Goal: Information Seeking & Learning: Understand process/instructions

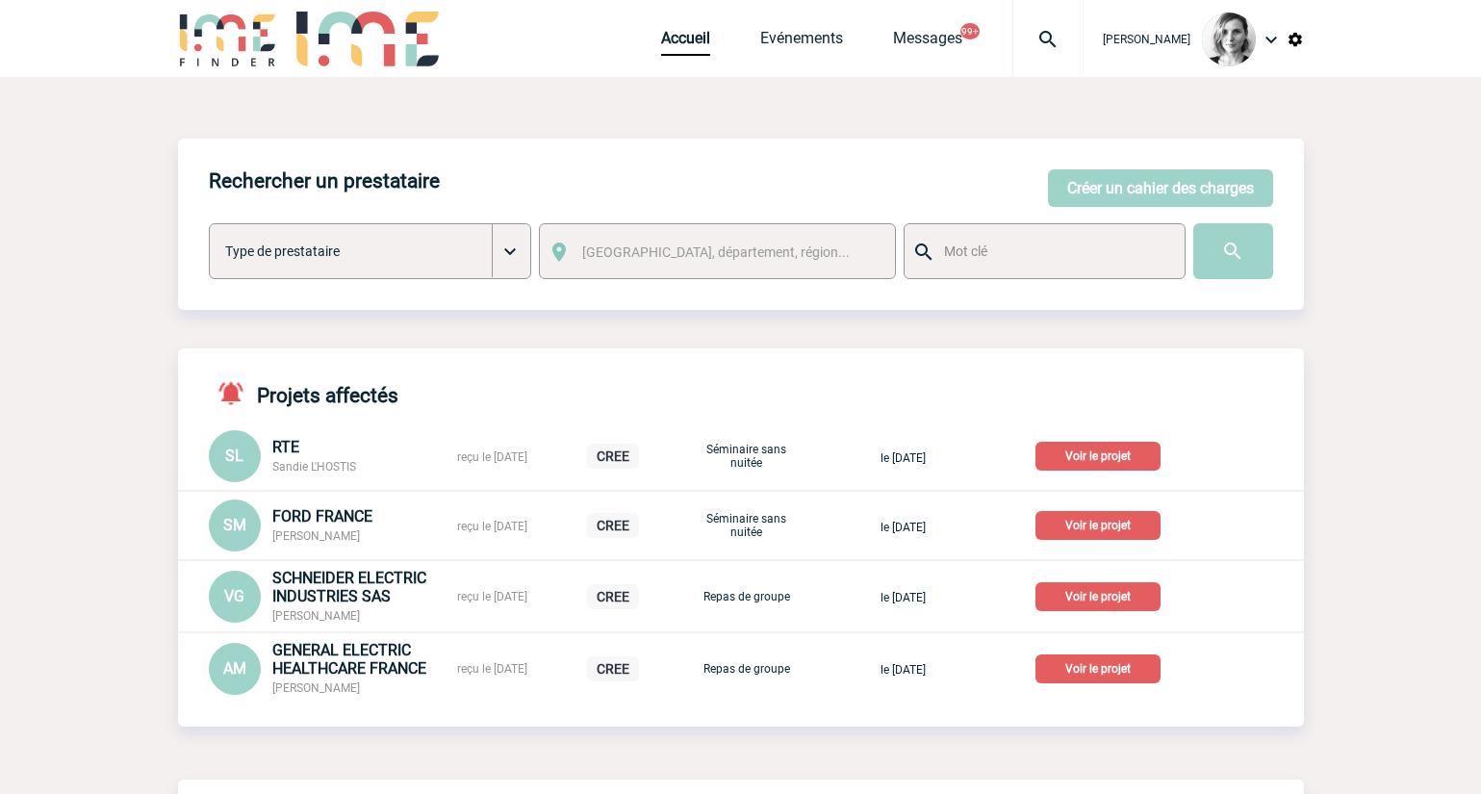
click at [1066, 38] on img at bounding box center [1048, 39] width 69 height 23
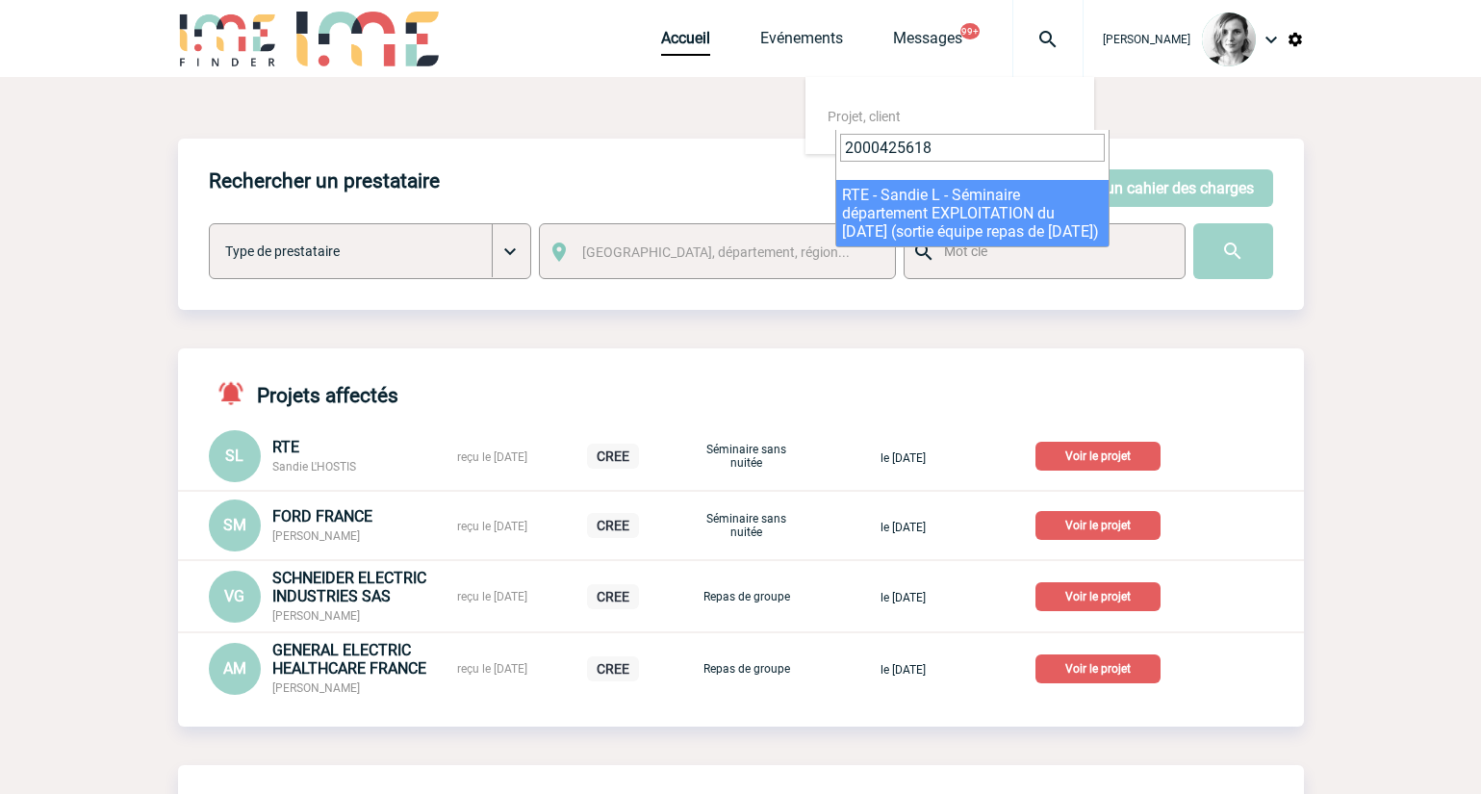
type input "2000425618"
select select "25119"
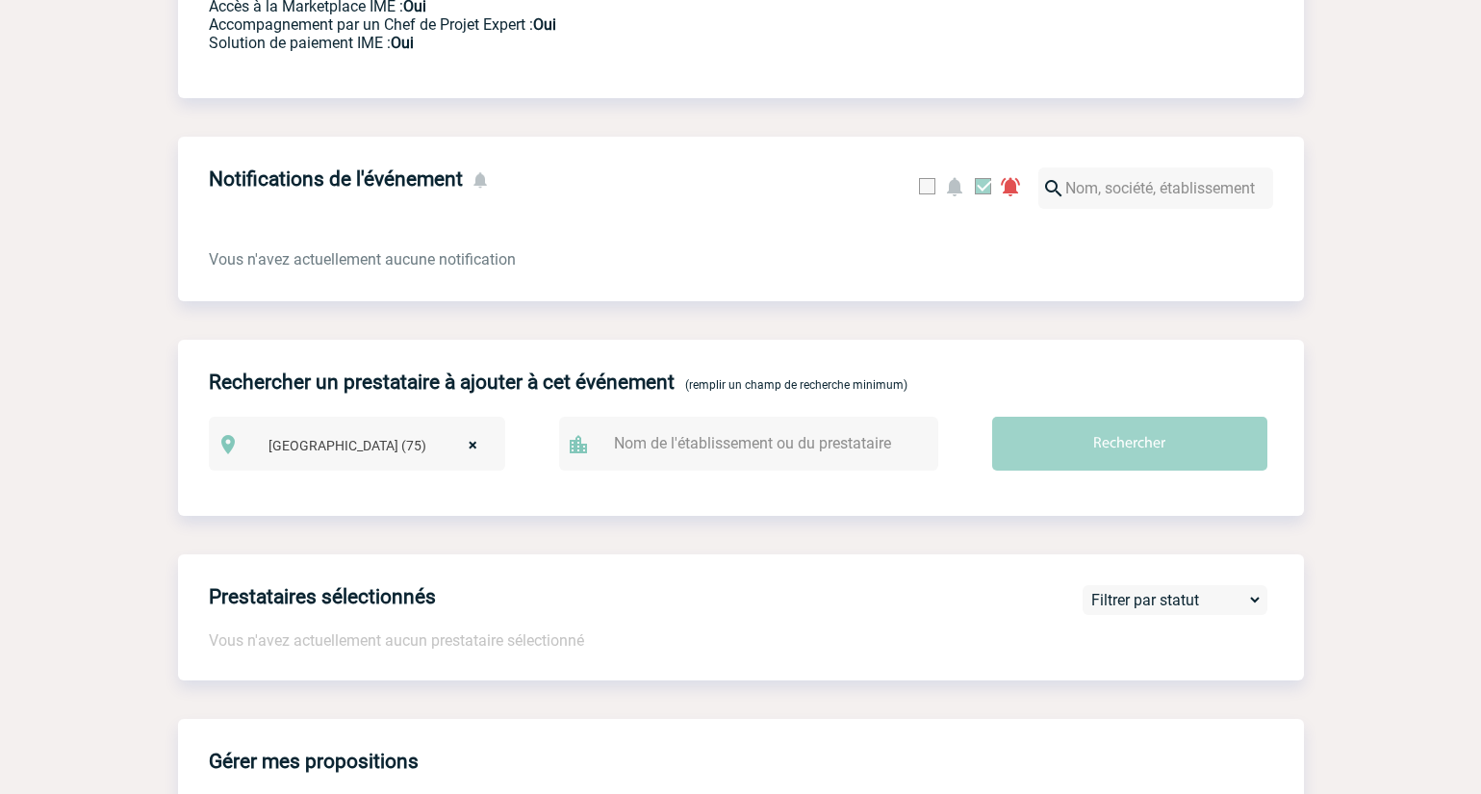
scroll to position [54, 0]
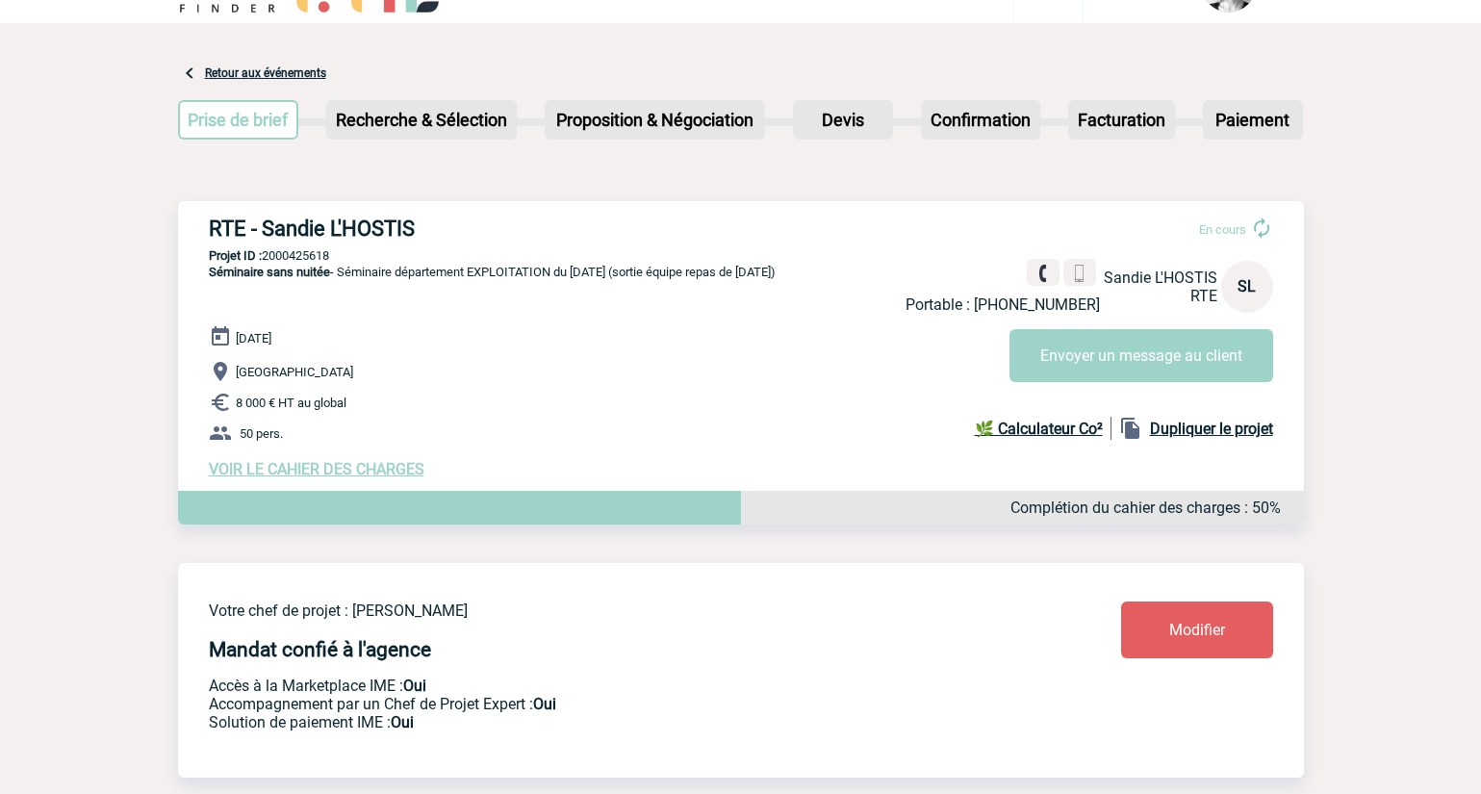
click at [685, 252] on p "Projet ID : 2000425618" at bounding box center [741, 255] width 1126 height 14
click at [711, 210] on div "RTE - Sandie L'HOSTIS En cours Portable : +33624778513 Sandie L'HOSTIS RTE SL E…" at bounding box center [741, 347] width 1126 height 293
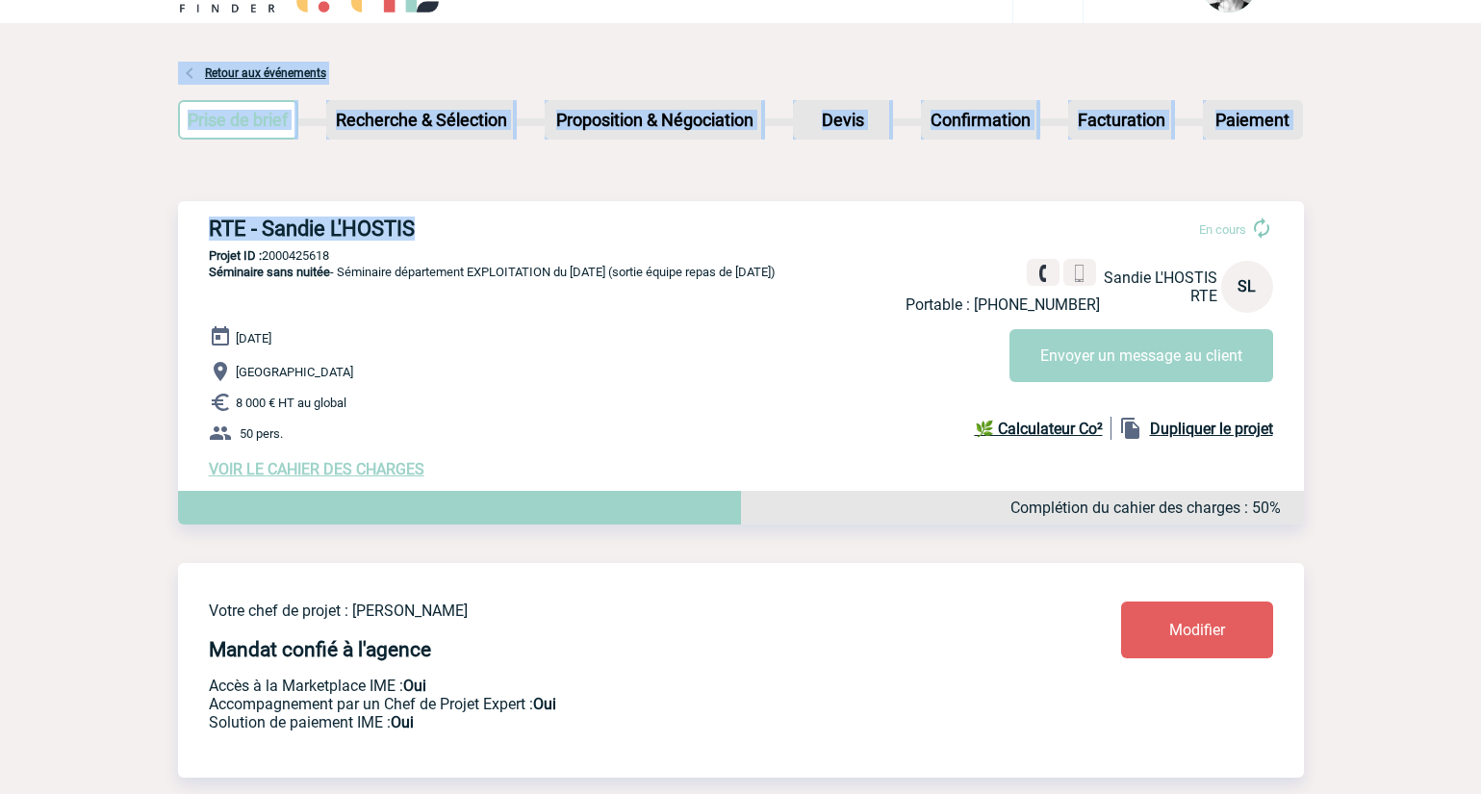
drag, startPoint x: 467, startPoint y: 222, endPoint x: 148, endPoint y: 225, distance: 318.6
click at [258, 201] on div "RTE - Sandie L'HOSTIS En cours Portable : +33624778513 Sandie L'HOSTIS RTE SL E…" at bounding box center [741, 347] width 1126 height 293
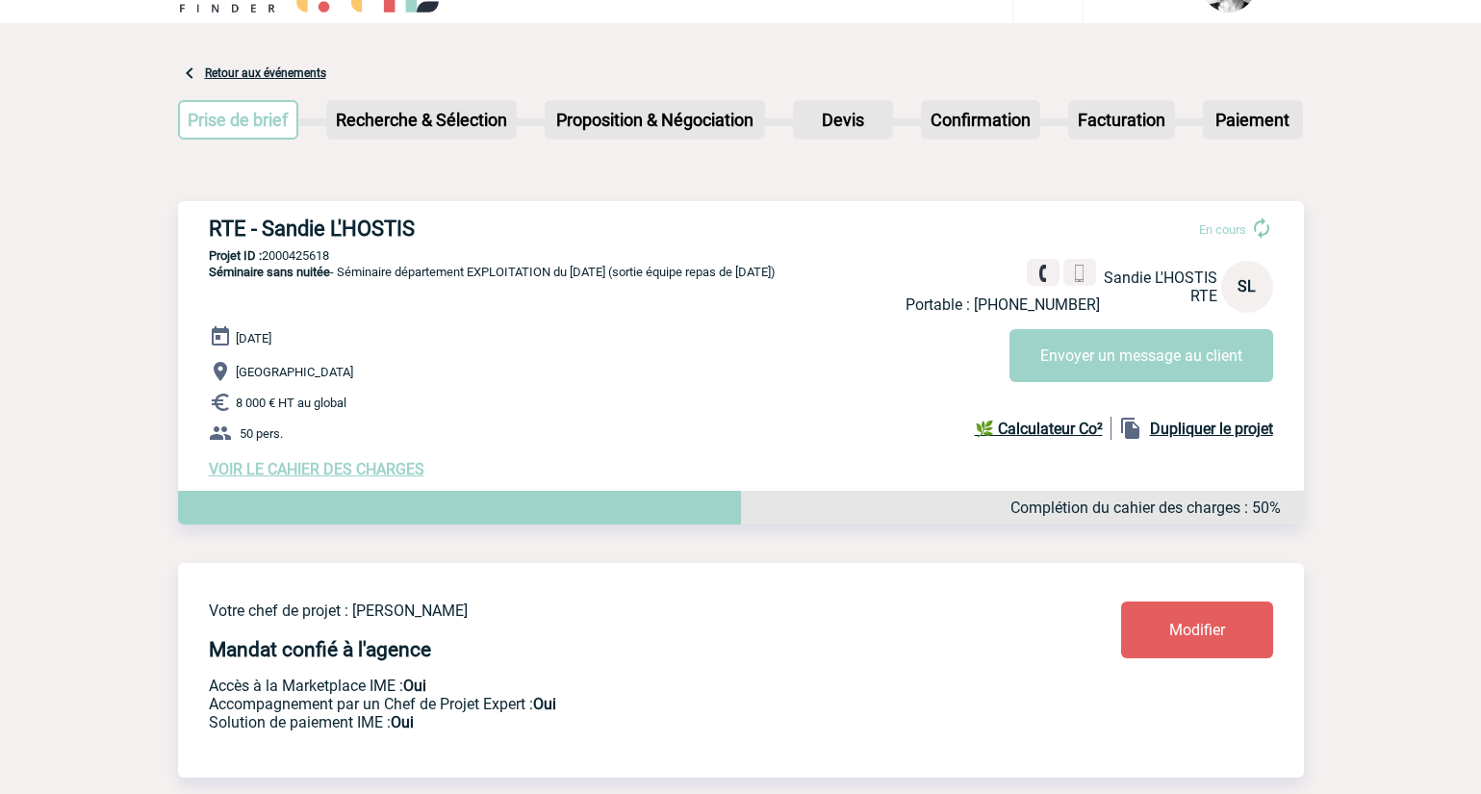
click at [244, 234] on h3 "RTE - Sandie L'HOSTIS" at bounding box center [498, 229] width 578 height 24
copy div "RTE - Sandie L'HOSTIS"
drag, startPoint x: 992, startPoint y: 189, endPoint x: 956, endPoint y: 211, distance: 42.8
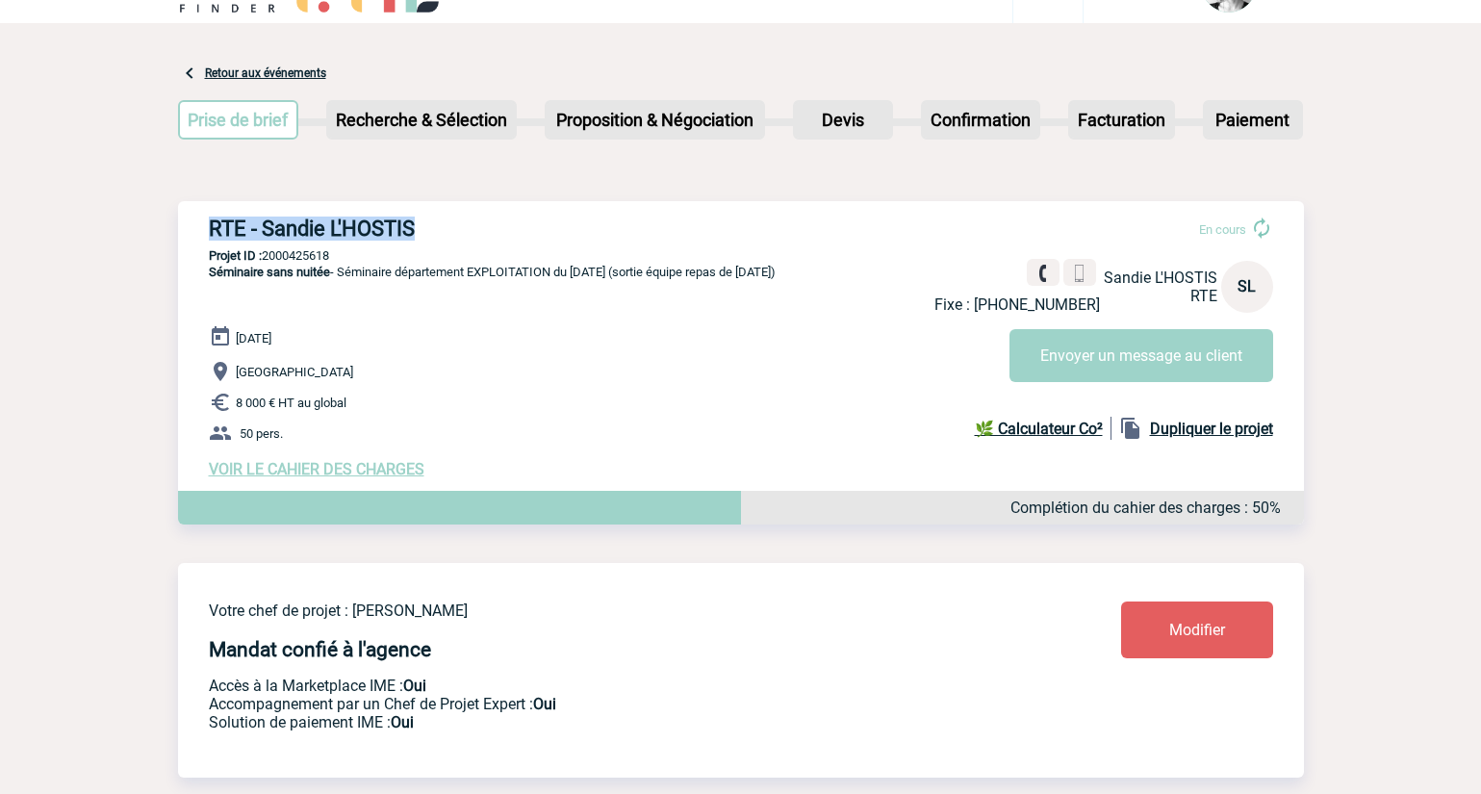
click at [316, 253] on p "Projet ID : 2000425618" at bounding box center [741, 255] width 1126 height 14
copy p "2000425618"
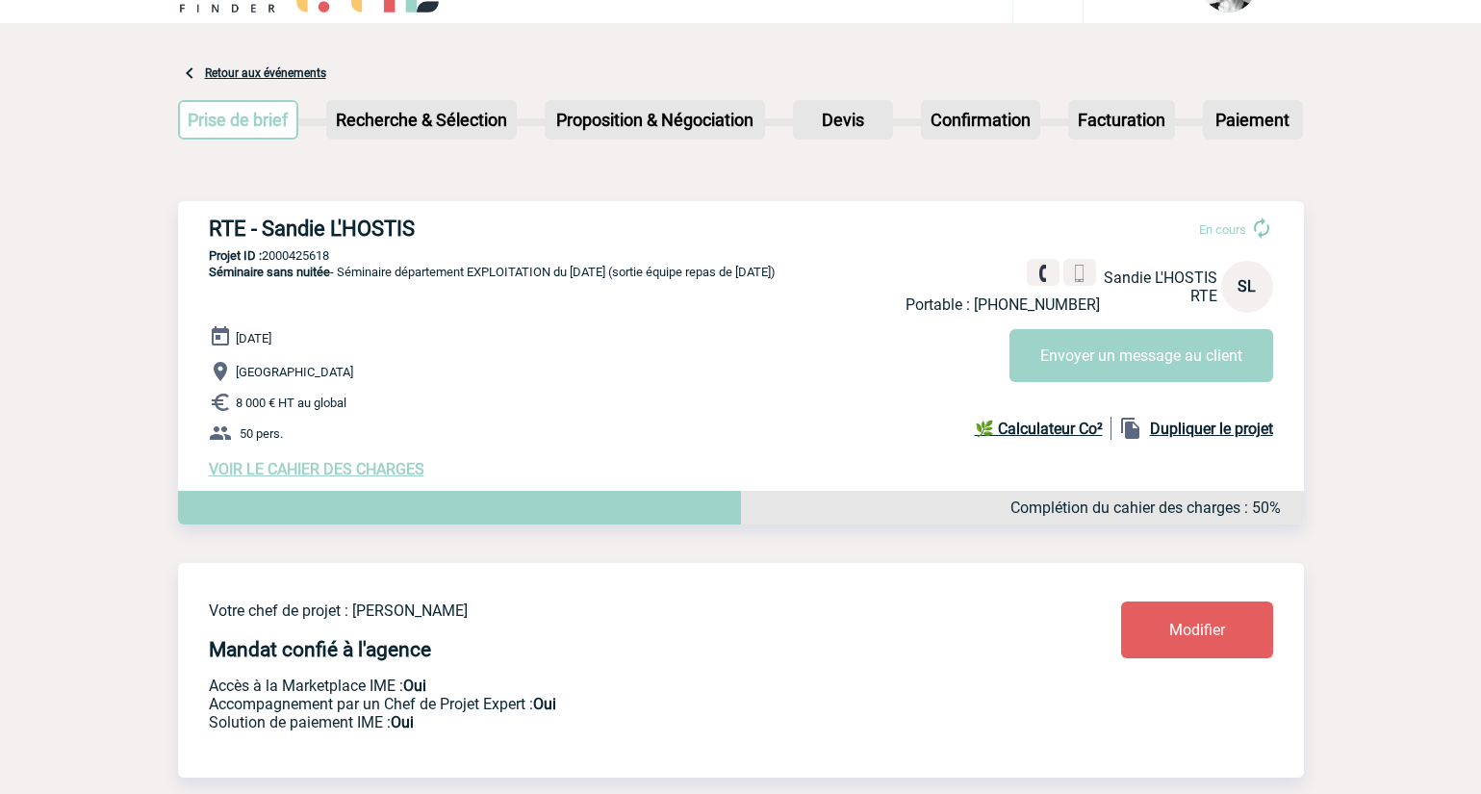
click at [319, 470] on span "VOIR LE CAHIER DES CHARGES" at bounding box center [317, 469] width 216 height 18
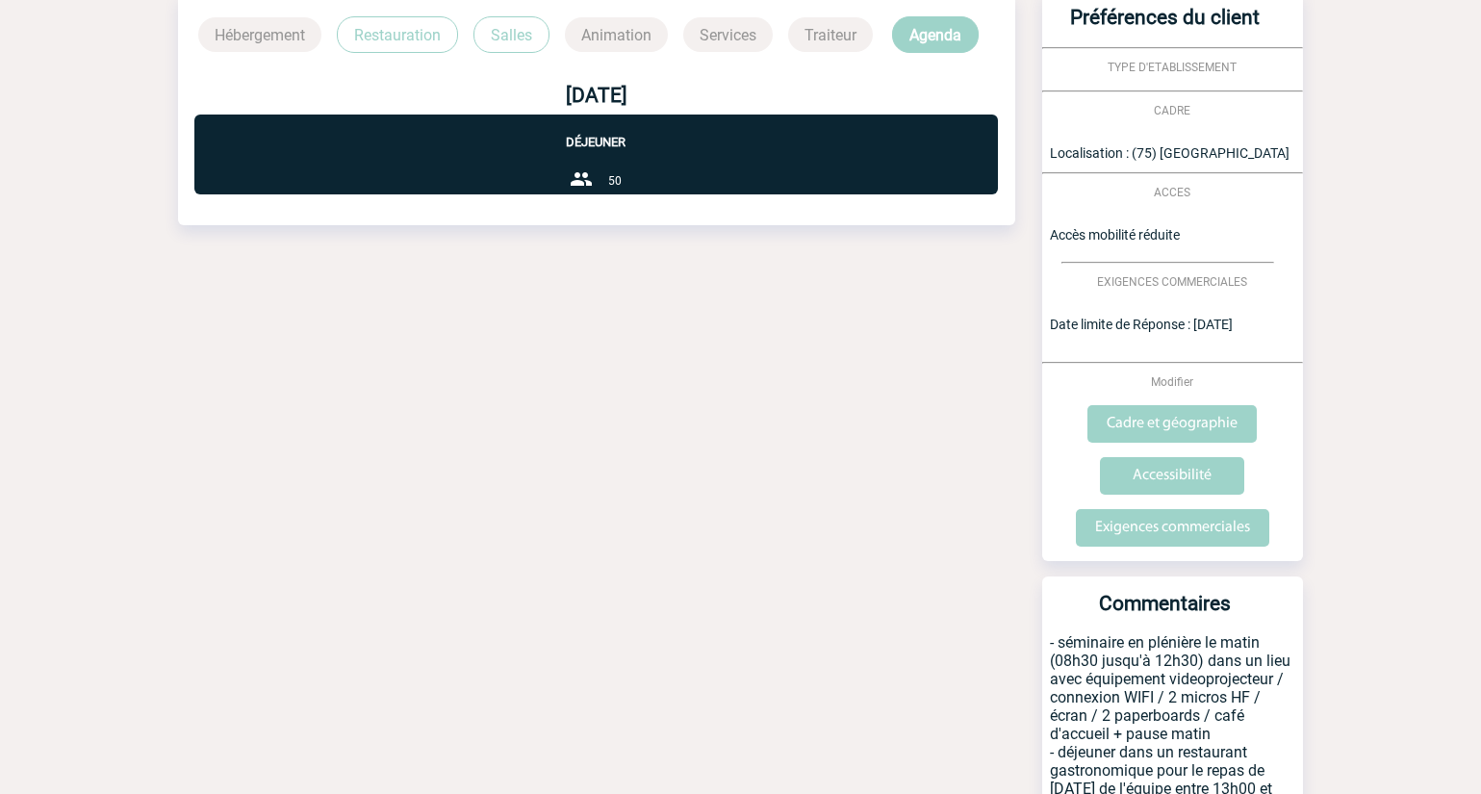
scroll to position [940, 0]
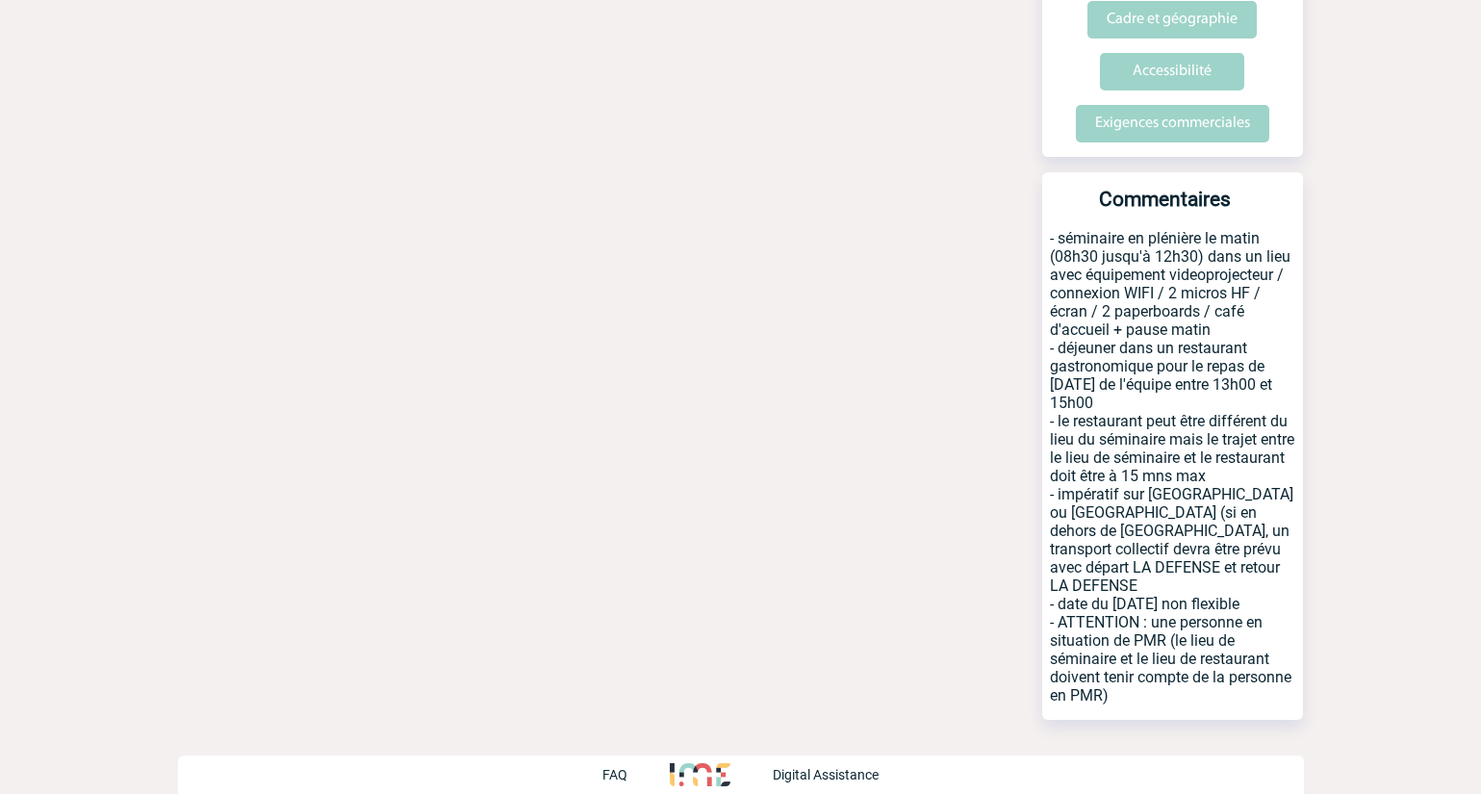
drag, startPoint x: 1127, startPoint y: 675, endPoint x: 1043, endPoint y: 245, distance: 438.6
click at [1043, 245] on p "- séminaire en plénière le matin (08h30 jusqu'à 12h30) dans un lieu avec équipe…" at bounding box center [1173, 474] width 261 height 491
copy p "- séminaire en plénière le matin (08h30 jusqu'à 12h30) dans un lieu avec équipe…"
drag, startPoint x: 1280, startPoint y: 380, endPoint x: 913, endPoint y: 291, distance: 378.5
click at [1280, 380] on p "- séminaire en plénière le matin (08h30 jusqu'à 12h30) dans un lieu avec équipe…" at bounding box center [1173, 474] width 261 height 491
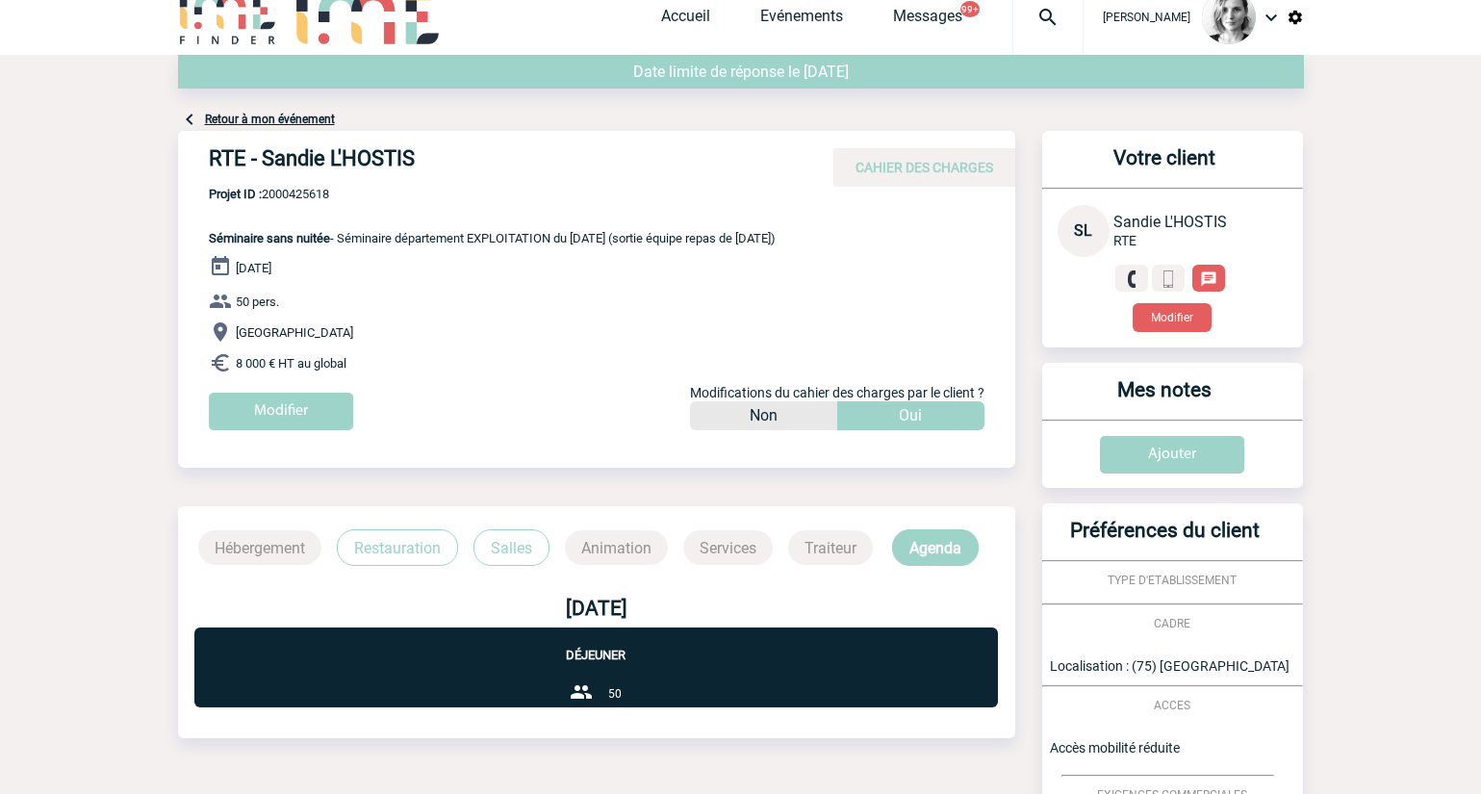
scroll to position [0, 0]
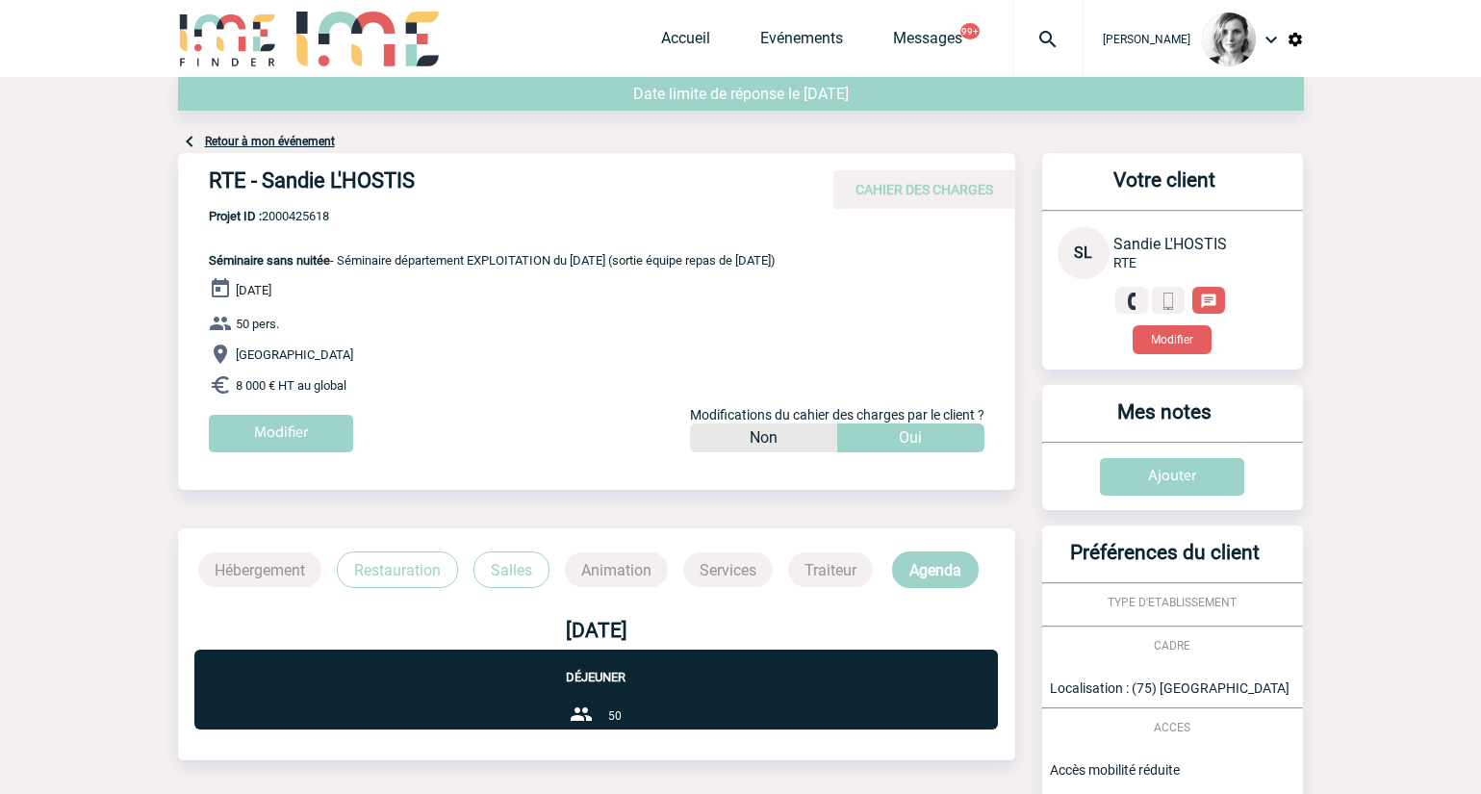
drag, startPoint x: 296, startPoint y: 389, endPoint x: 223, endPoint y: 388, distance: 73.2
click at [223, 388] on p "8 000 € HT au global" at bounding box center [612, 385] width 807 height 23
copy p "8 000 € HT"
